Goal: Task Accomplishment & Management: Complete application form

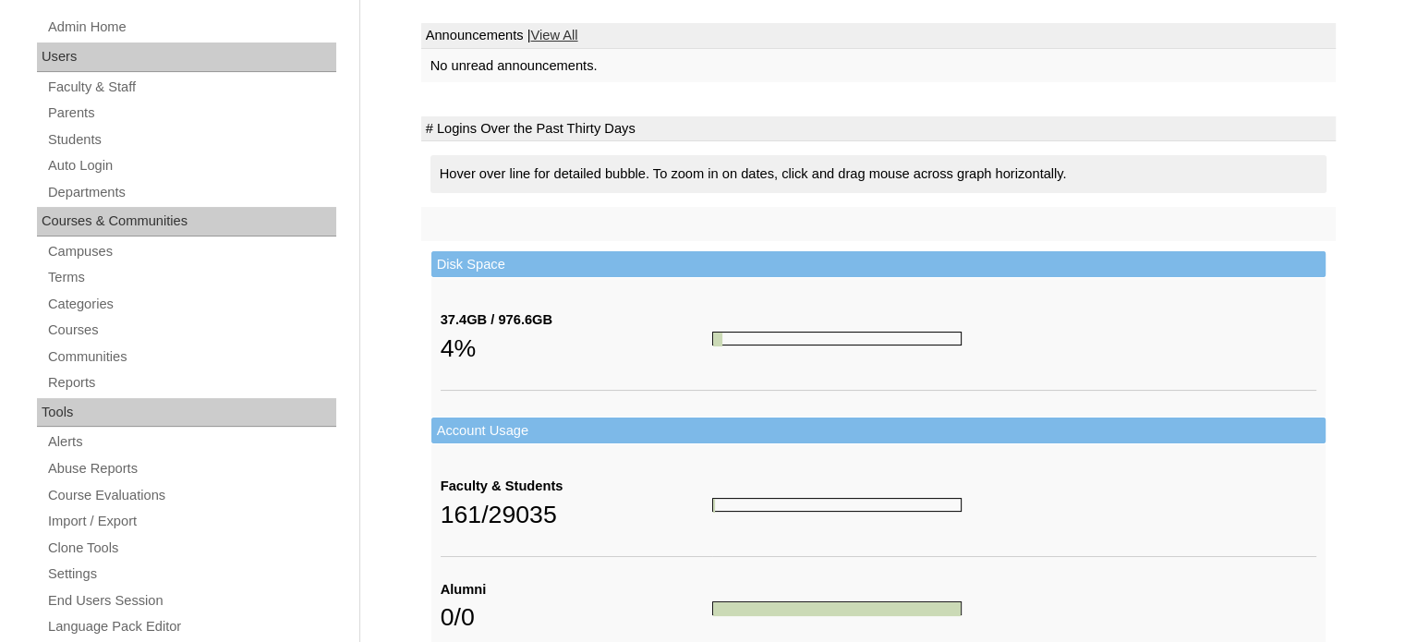
scroll to position [92, 0]
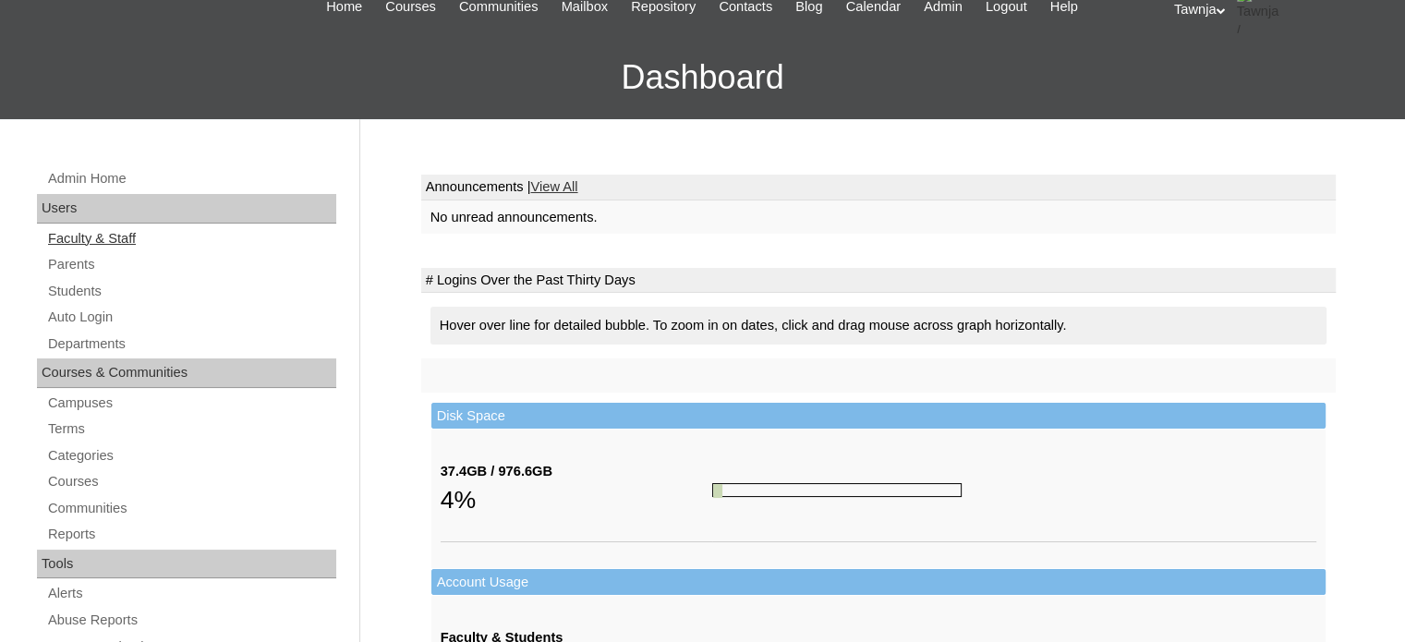
click at [86, 239] on link "Faculty & Staff" at bounding box center [191, 238] width 290 height 23
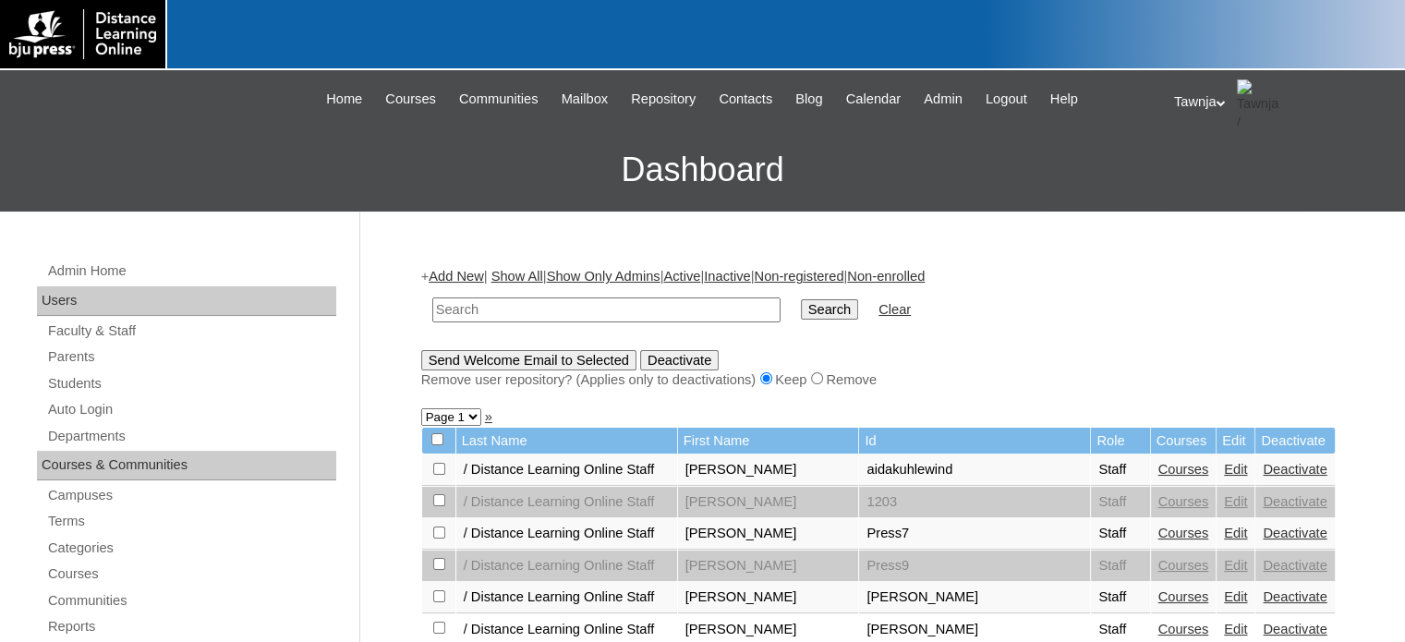
click at [434, 271] on link "Add New" at bounding box center [456, 276] width 55 height 15
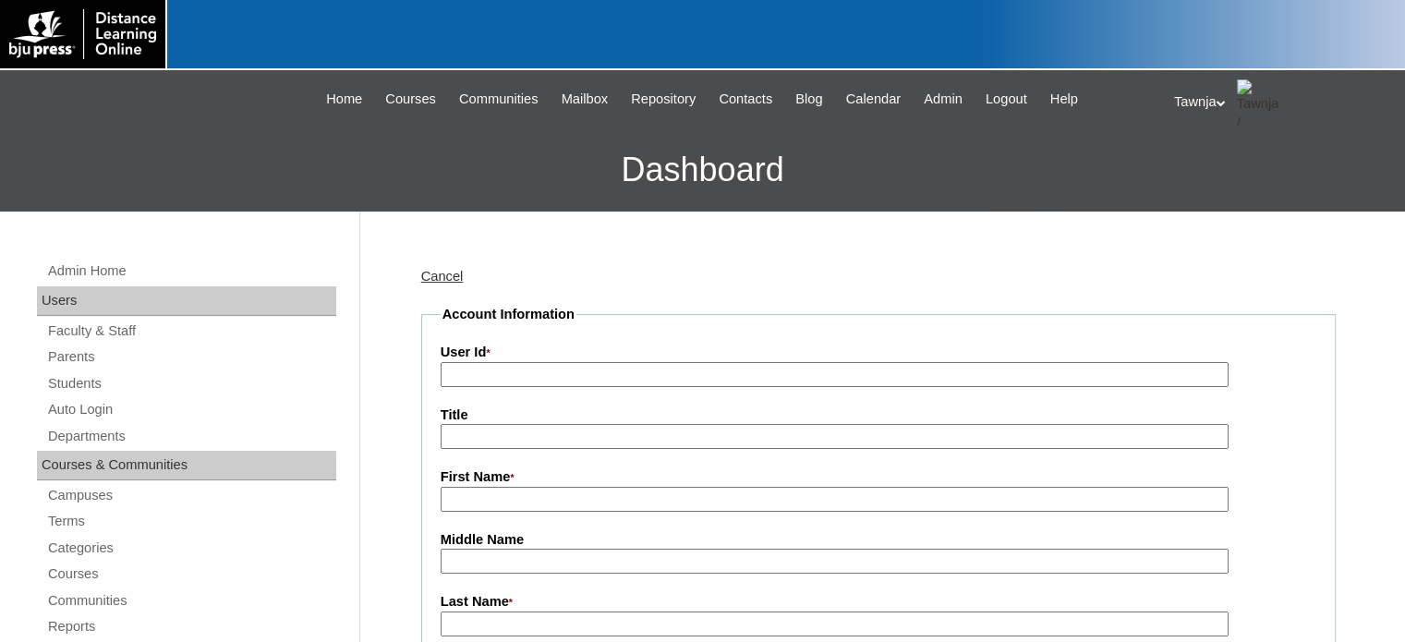
click at [470, 370] on input "User Id *" at bounding box center [835, 374] width 788 height 25
type input "V"
click at [444, 359] on label "User Id *" at bounding box center [879, 353] width 876 height 20
click at [444, 362] on input "bible 11:" at bounding box center [835, 374] width 788 height 25
click at [446, 368] on input "bible 11:" at bounding box center [835, 374] width 788 height 25
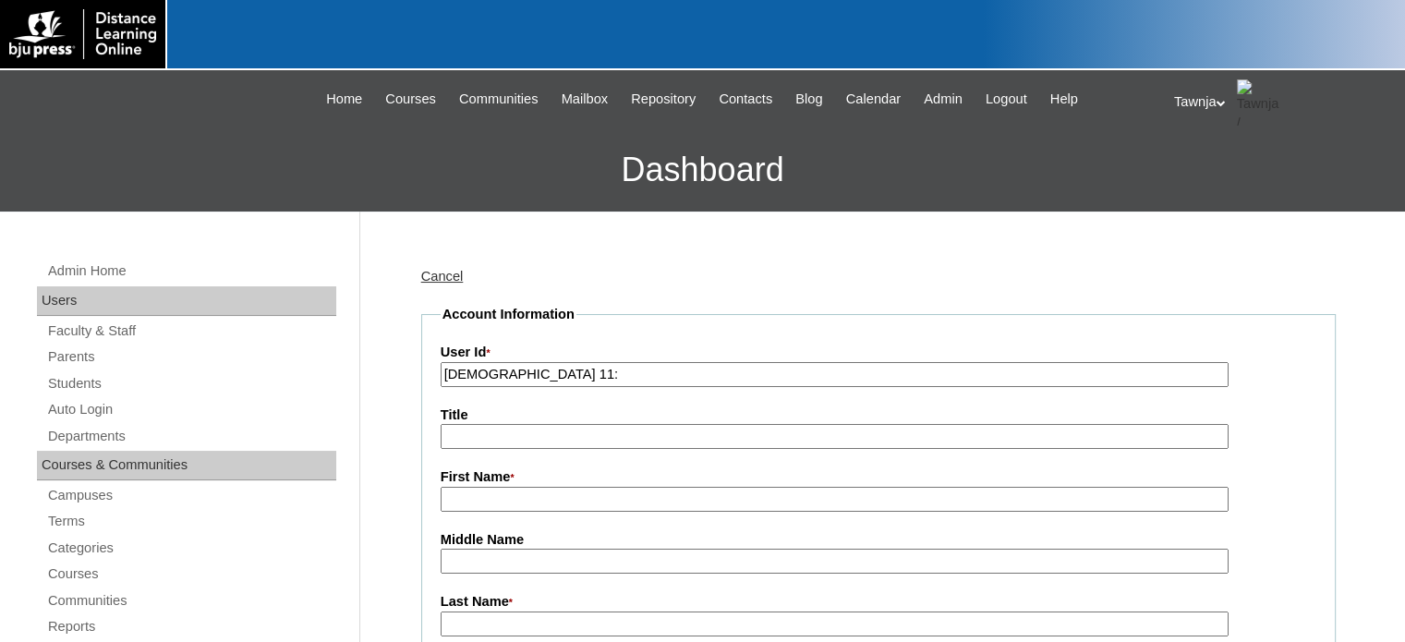
click at [513, 367] on input "Bible 11:" at bounding box center [835, 374] width 788 height 25
click at [636, 371] on input "Bible 11: Biblical Worldview A" at bounding box center [835, 374] width 788 height 25
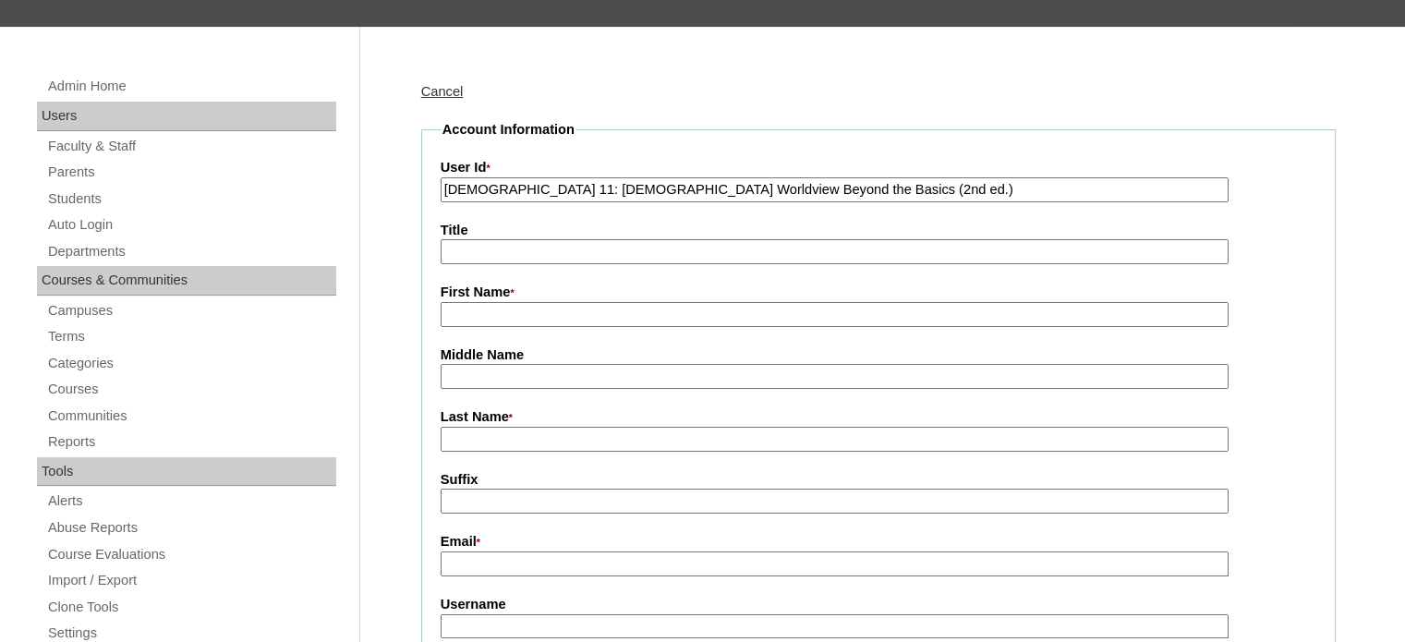
type input "Bible 11: Biblical Worldview Beyond the Basics (2nd ed.)"
click at [490, 313] on input "First Name *" at bounding box center [835, 314] width 788 height 25
click at [520, 307] on input "Secondary bible" at bounding box center [835, 314] width 788 height 25
type input "Secondary Bible"
click at [459, 427] on input "Last Name *" at bounding box center [835, 439] width 788 height 25
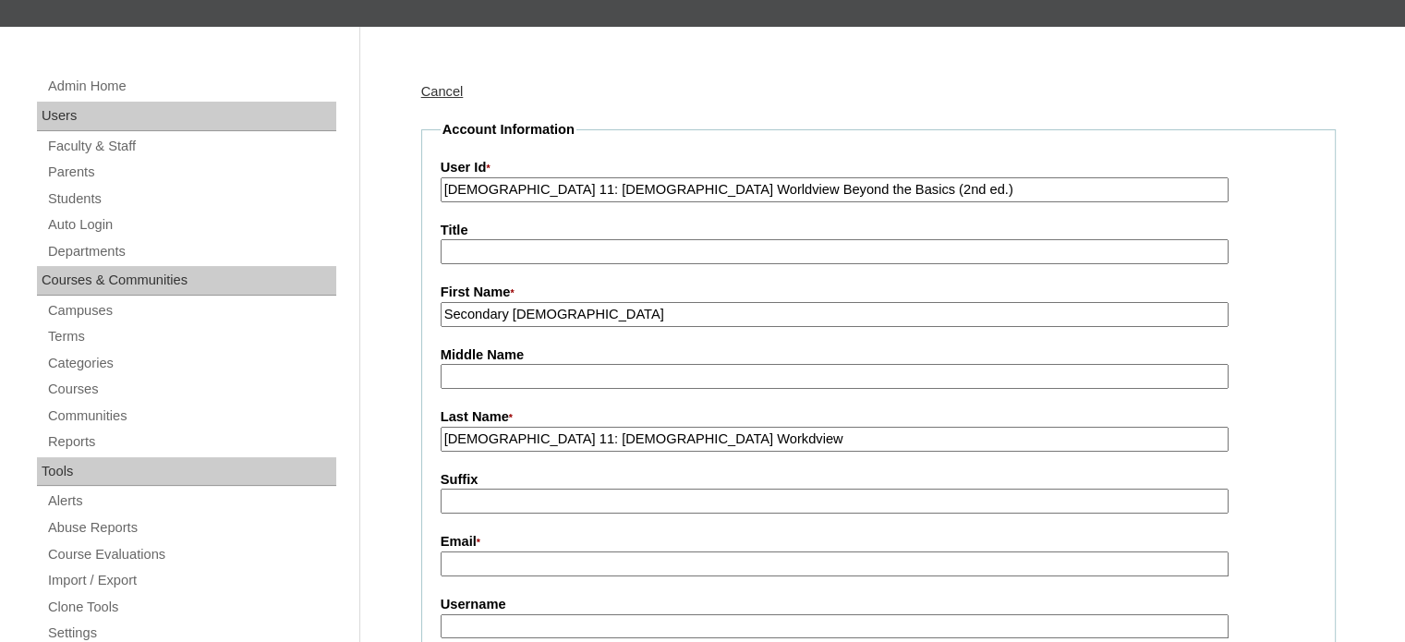
click at [580, 434] on input "Bible 11: Biblical Workdview" at bounding box center [835, 439] width 788 height 25
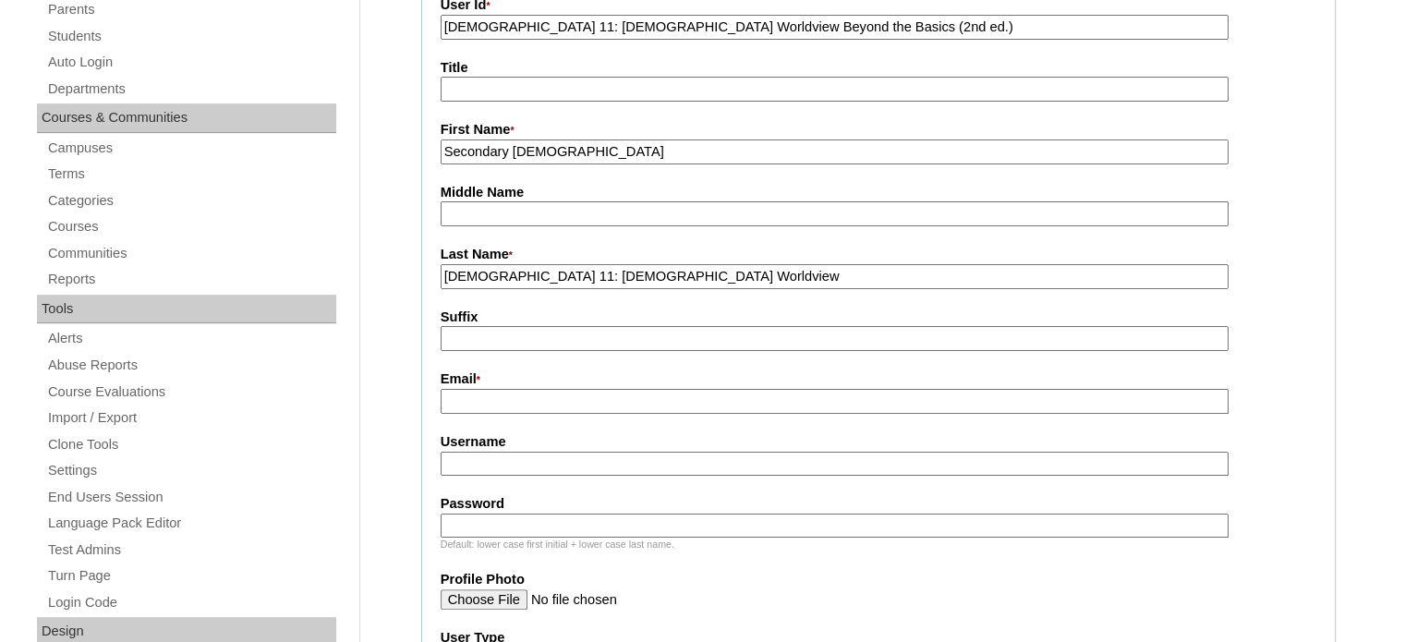
scroll to position [370, 0]
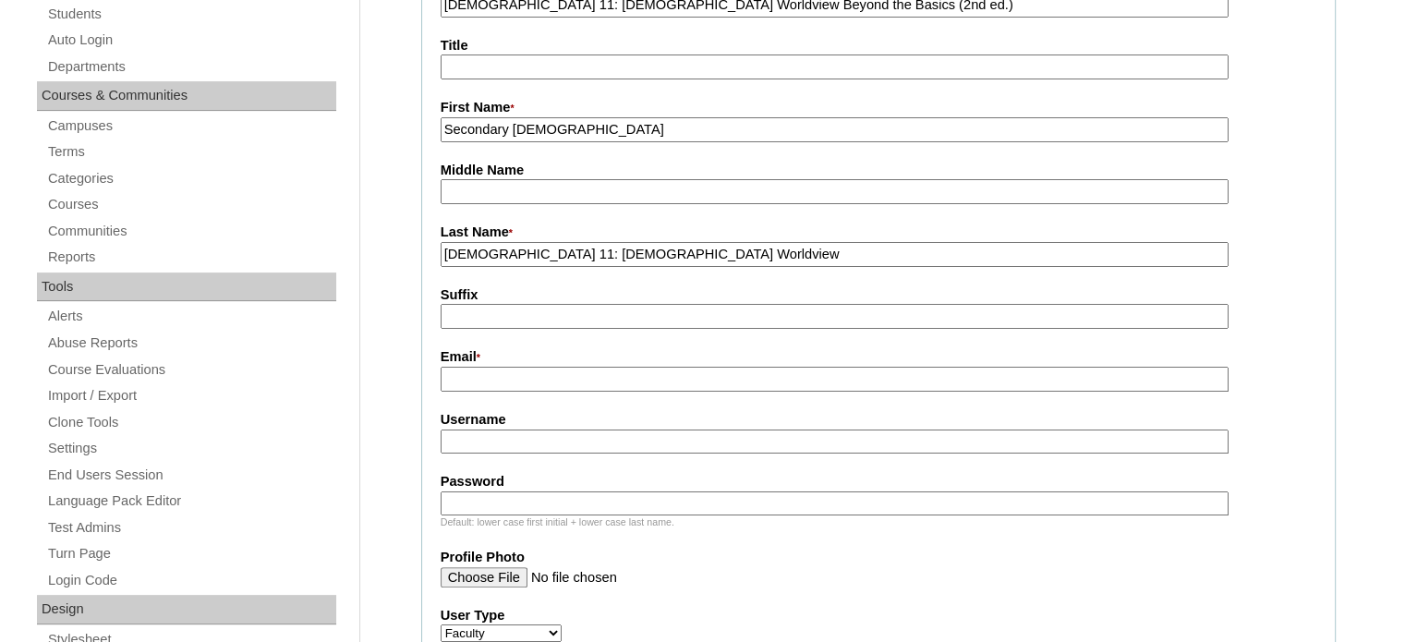
type input "Bible 11: Biblical Worldview"
click at [482, 376] on input "Email *" at bounding box center [835, 379] width 788 height 25
type input "bjuptech@bjupress.com"
click at [503, 442] on input "Username" at bounding box center [835, 442] width 788 height 25
type input "bible11"
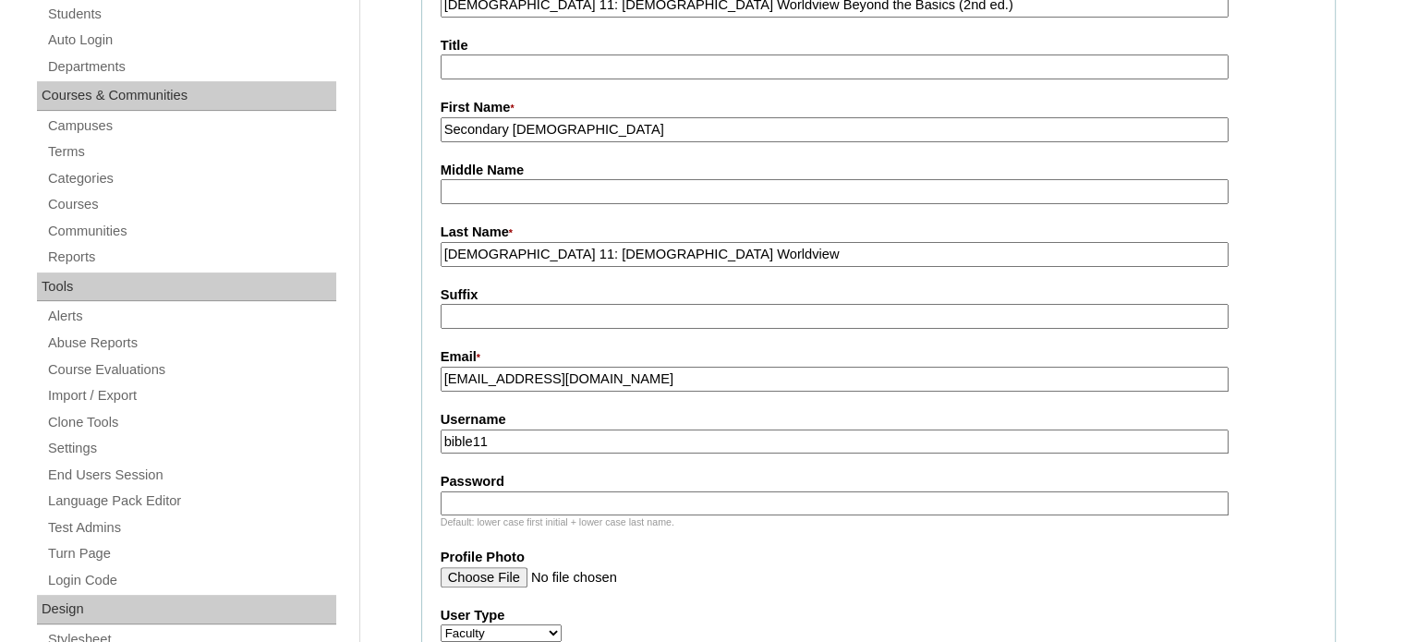
click at [496, 500] on input "Password" at bounding box center [835, 504] width 788 height 25
click at [521, 438] on input "bible11" at bounding box center [835, 442] width 788 height 25
drag, startPoint x: 473, startPoint y: 494, endPoint x: 437, endPoint y: 498, distance: 36.2
click at [437, 498] on fieldset "Account Information User Id * Bible 11: Biblical Worldview Beyond the Basics (2…" at bounding box center [878, 653] width 915 height 1437
type input "secbible1110"
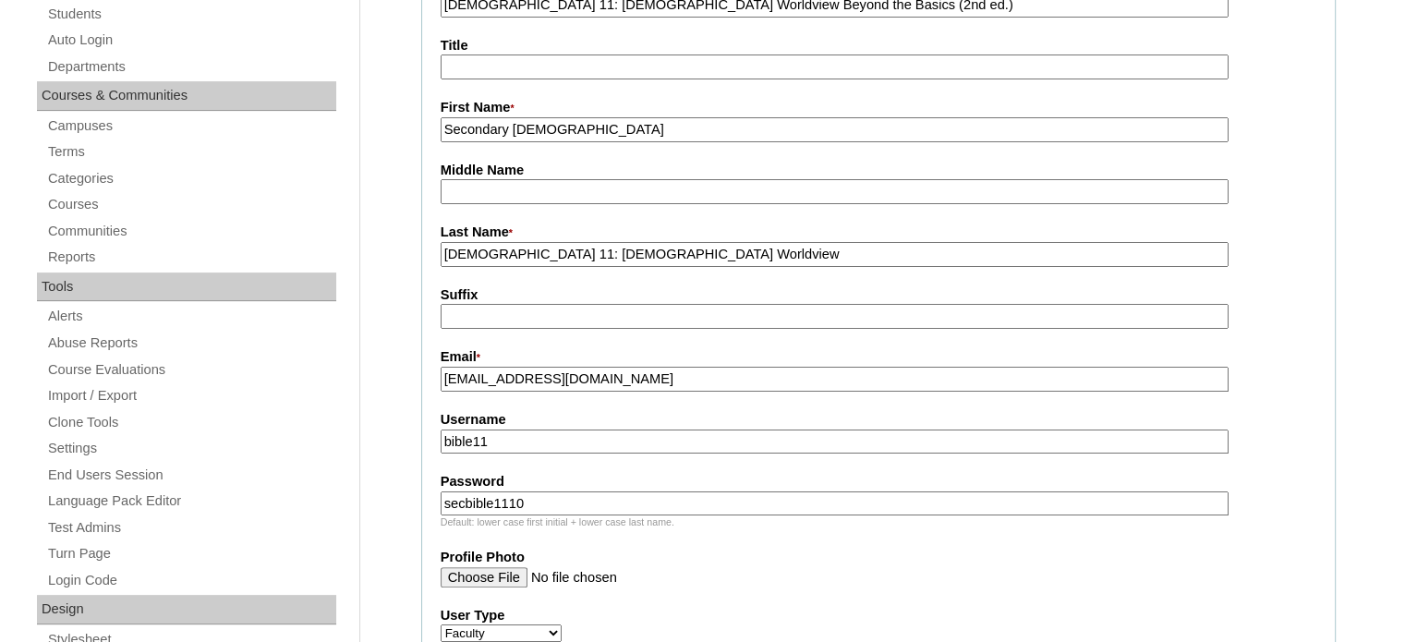
drag, startPoint x: 513, startPoint y: 441, endPoint x: 379, endPoint y: 432, distance: 134.2
drag, startPoint x: 508, startPoint y: 496, endPoint x: 352, endPoint y: 487, distance: 156.4
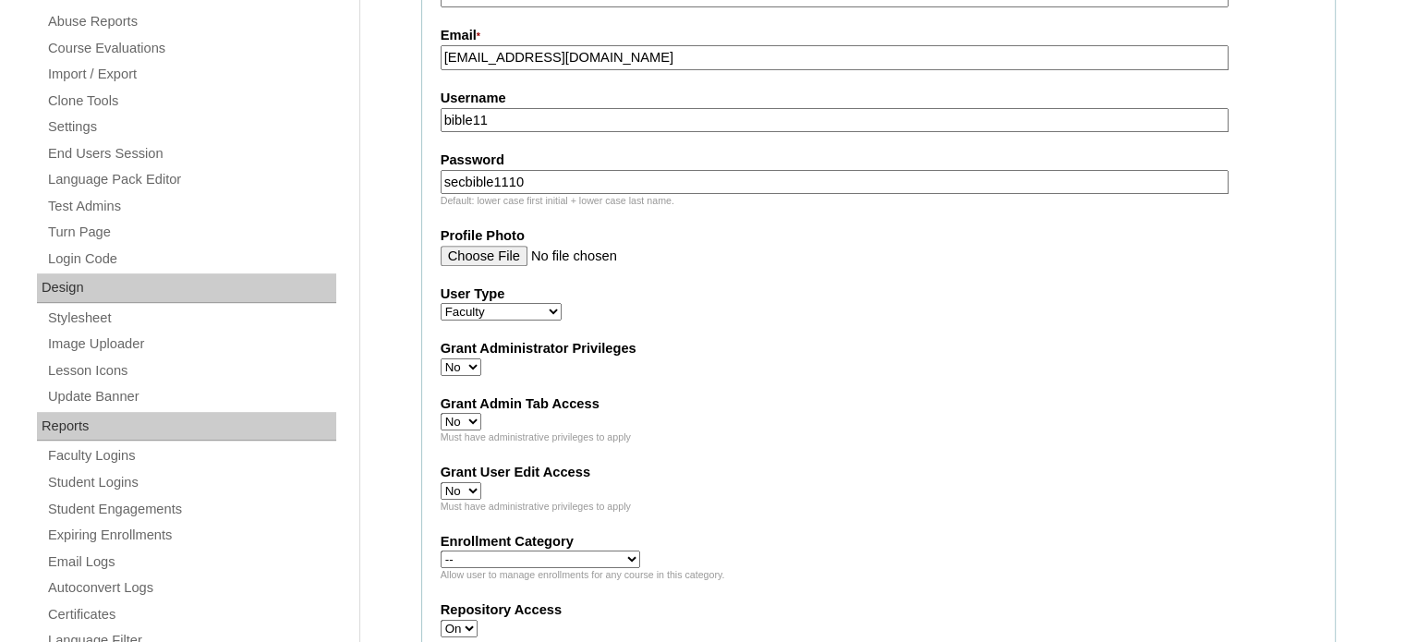
scroll to position [739, 0]
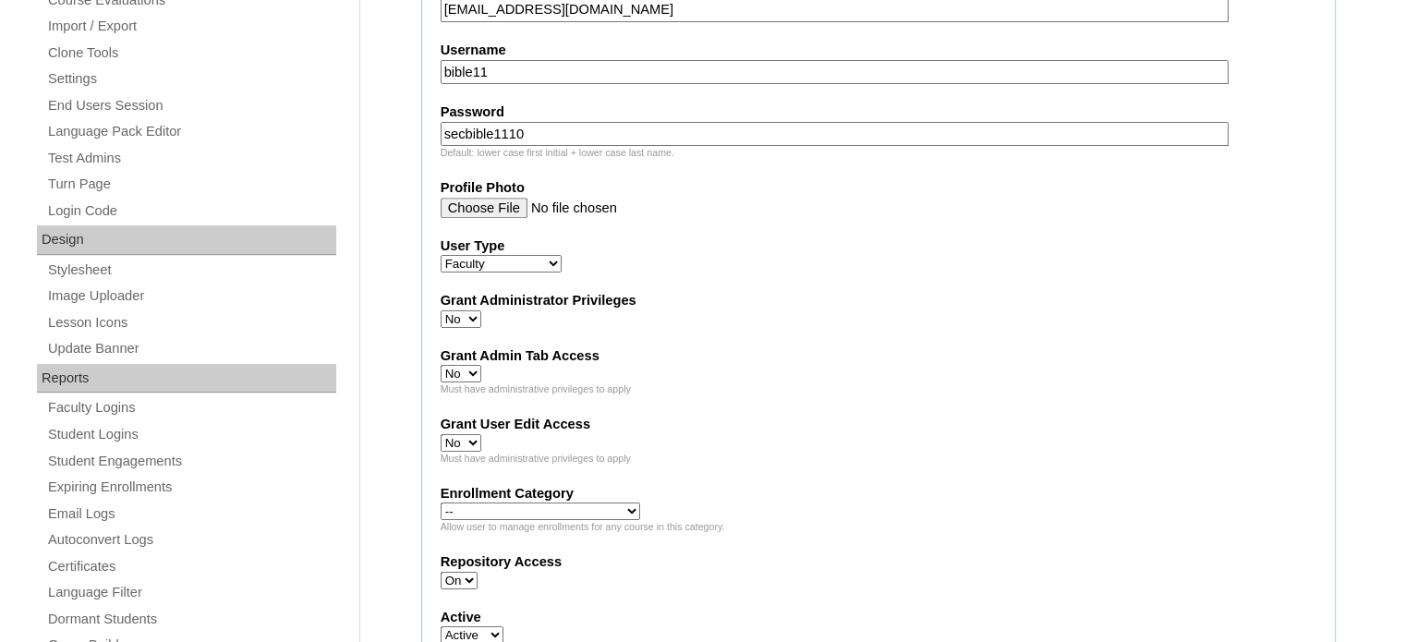
click at [480, 321] on select "Yes No" at bounding box center [461, 319] width 41 height 18
select select "1"
click at [441, 310] on select "Yes No" at bounding box center [461, 319] width 41 height 18
click at [452, 371] on select "Yes No" at bounding box center [461, 374] width 41 height 18
select select "1"
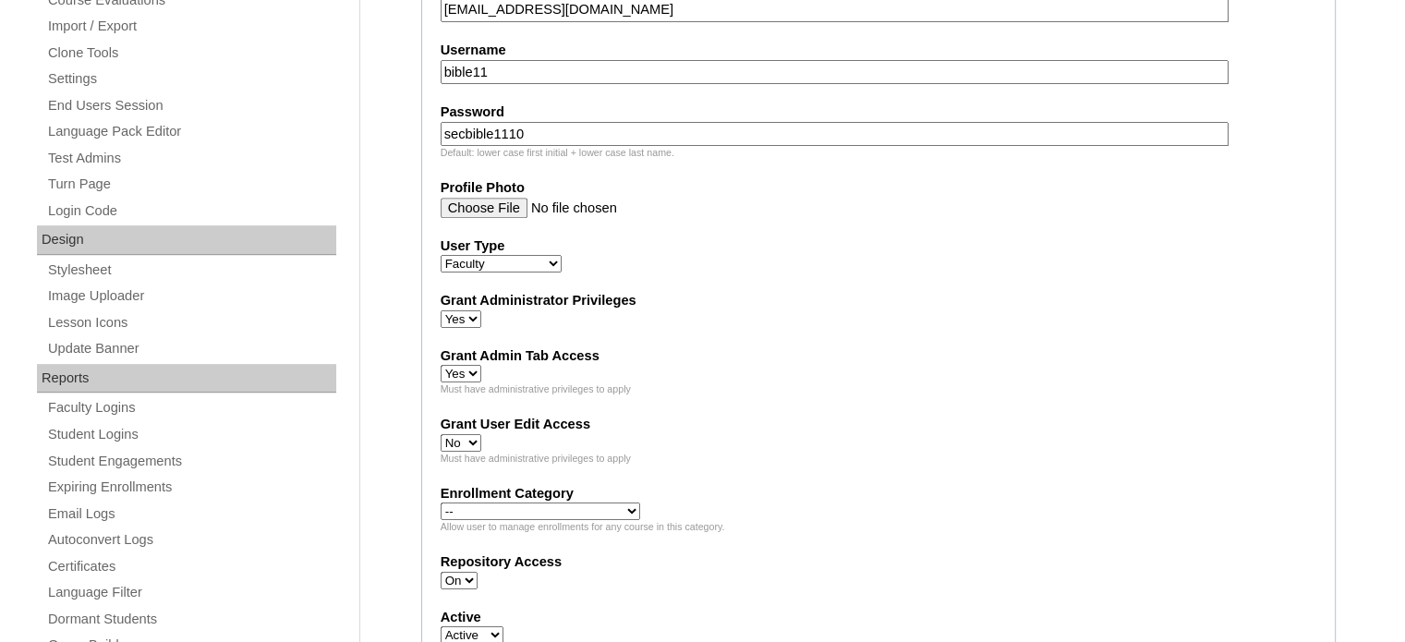
click at [441, 365] on select "Yes No" at bounding box center [461, 374] width 41 height 18
click at [451, 439] on select "Yes No" at bounding box center [461, 443] width 41 height 18
select select "1"
click at [441, 434] on select "Yes No" at bounding box center [461, 443] width 41 height 18
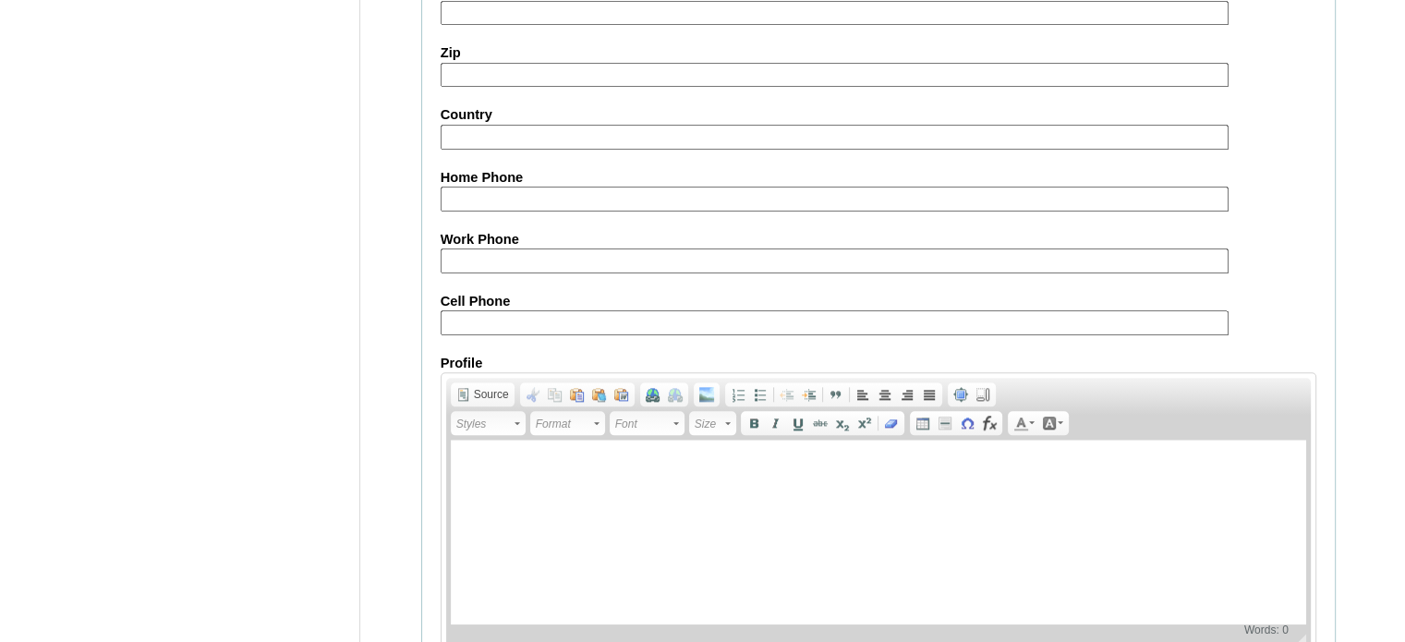
scroll to position [2096, 0]
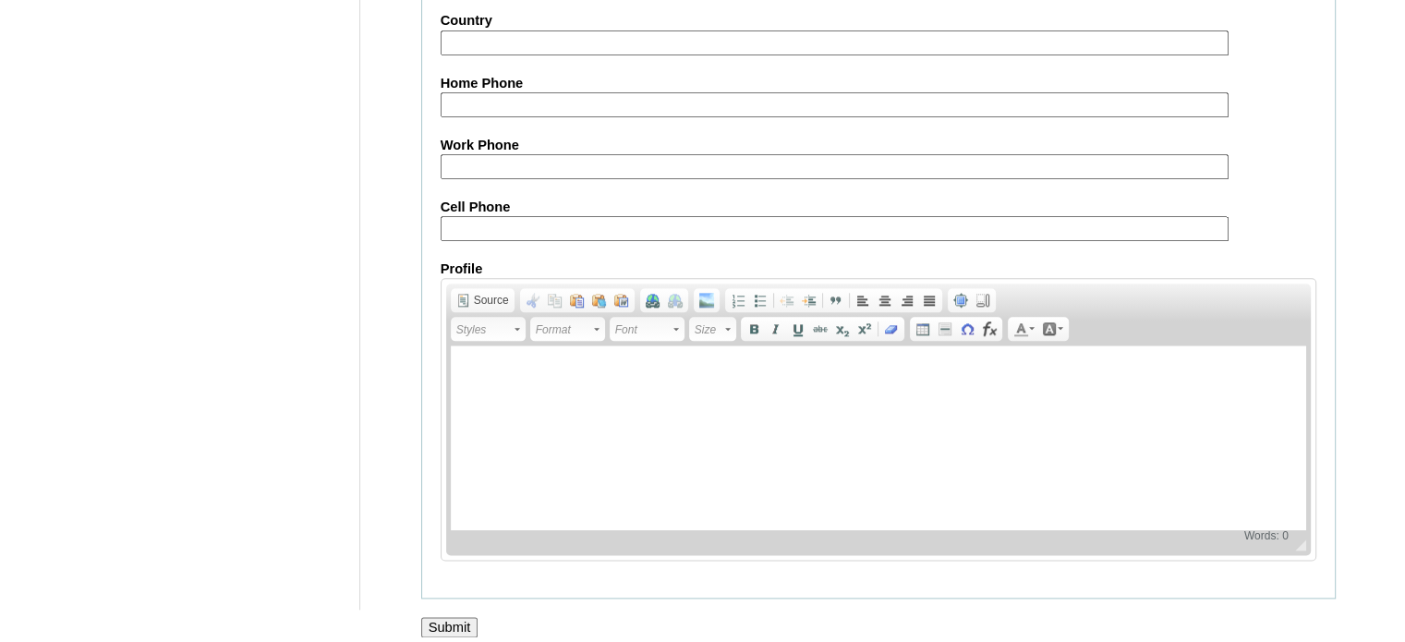
click at [456, 617] on input "Submit" at bounding box center [449, 627] width 57 height 20
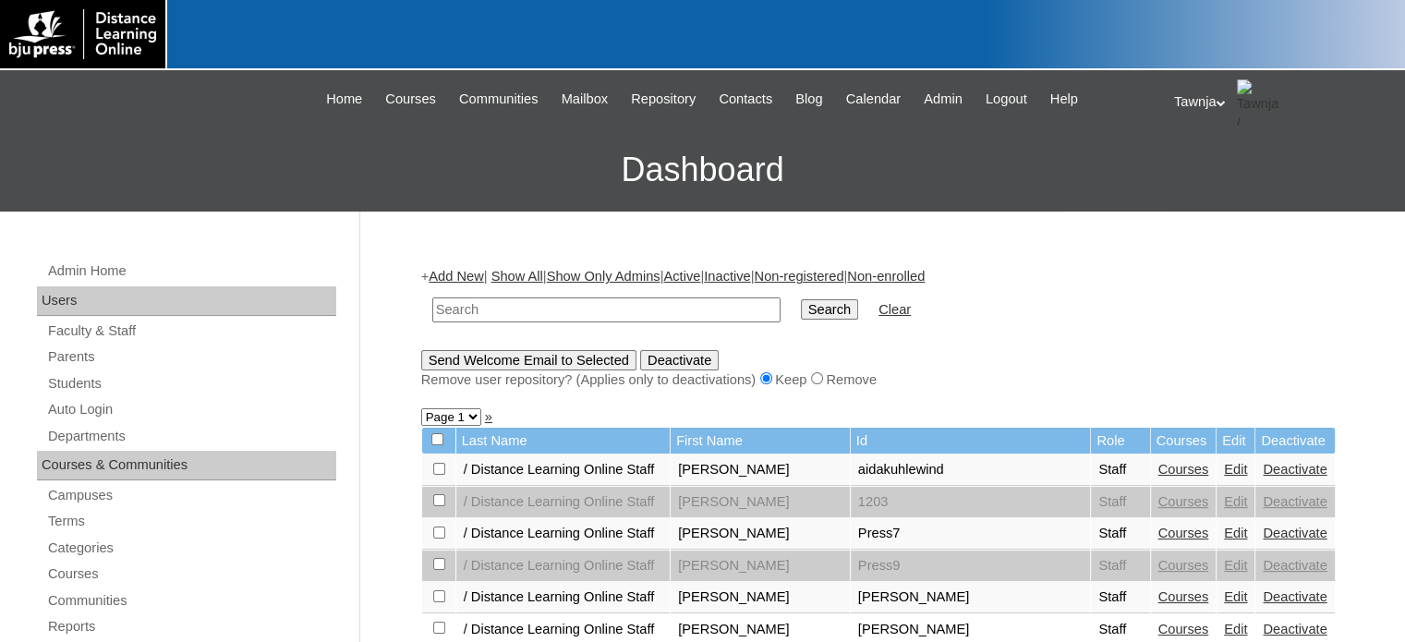
click at [1191, 91] on div "Tawnja My Profile My Settings Logout" at bounding box center [1280, 102] width 213 height 46
click at [1199, 176] on span "Logout" at bounding box center [1207, 173] width 37 height 14
